Goal: Transaction & Acquisition: Purchase product/service

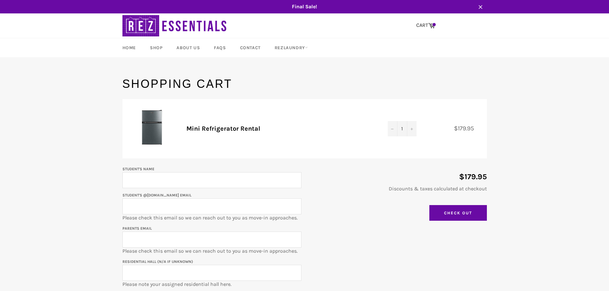
click at [146, 179] on input "Student's Name" at bounding box center [211, 180] width 179 height 16
type input "[PERSON_NAME]"
click at [142, 208] on input "Student's @[DOMAIN_NAME] email" at bounding box center [211, 206] width 179 height 16
type input "[EMAIL_ADDRESS][DOMAIN_NAME]"
click at [169, 240] on input "Parents email" at bounding box center [211, 240] width 179 height 16
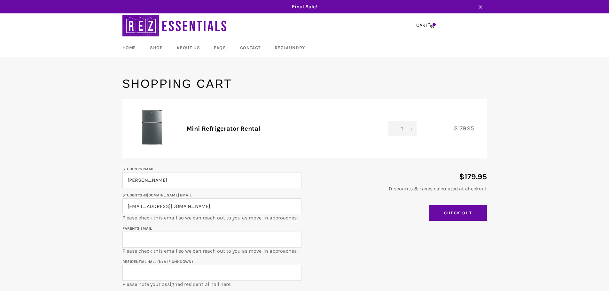
type input "[PERSON_NAME][EMAIL_ADDRESS][DOMAIN_NAME]"
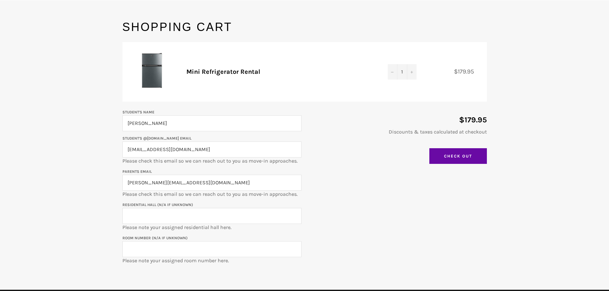
scroll to position [64, 0]
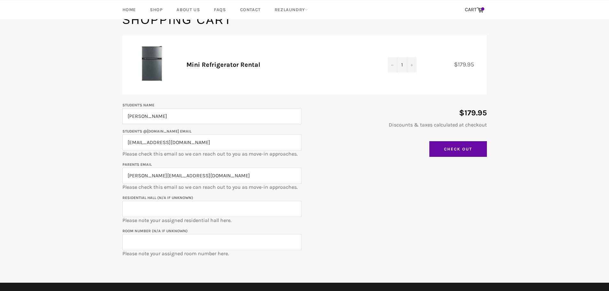
click at [168, 209] on input "Residential Hall (N/A if unknown)" at bounding box center [211, 209] width 179 height 16
type input "Kappa Delta Sorority House"
click at [175, 241] on input "Room Number (N/A if unknown)" at bounding box center [211, 242] width 179 height 16
type input "206"
drag, startPoint x: 351, startPoint y: 240, endPoint x: 357, endPoint y: 242, distance: 6.4
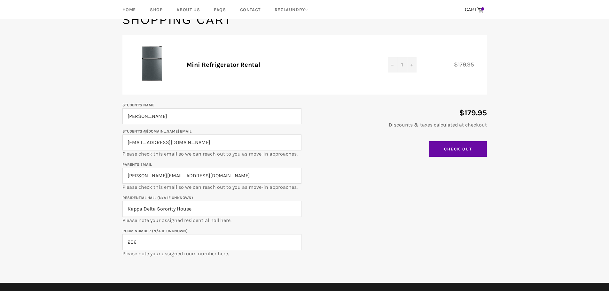
click at [356, 242] on div "Student's Name [PERSON_NAME] Student's @[DOMAIN_NAME] email [EMAIL_ADDRESS][DOM…" at bounding box center [301, 179] width 371 height 156
click at [448, 149] on input "Check Out" at bounding box center [458, 149] width 58 height 16
